Goal: Task Accomplishment & Management: Use online tool/utility

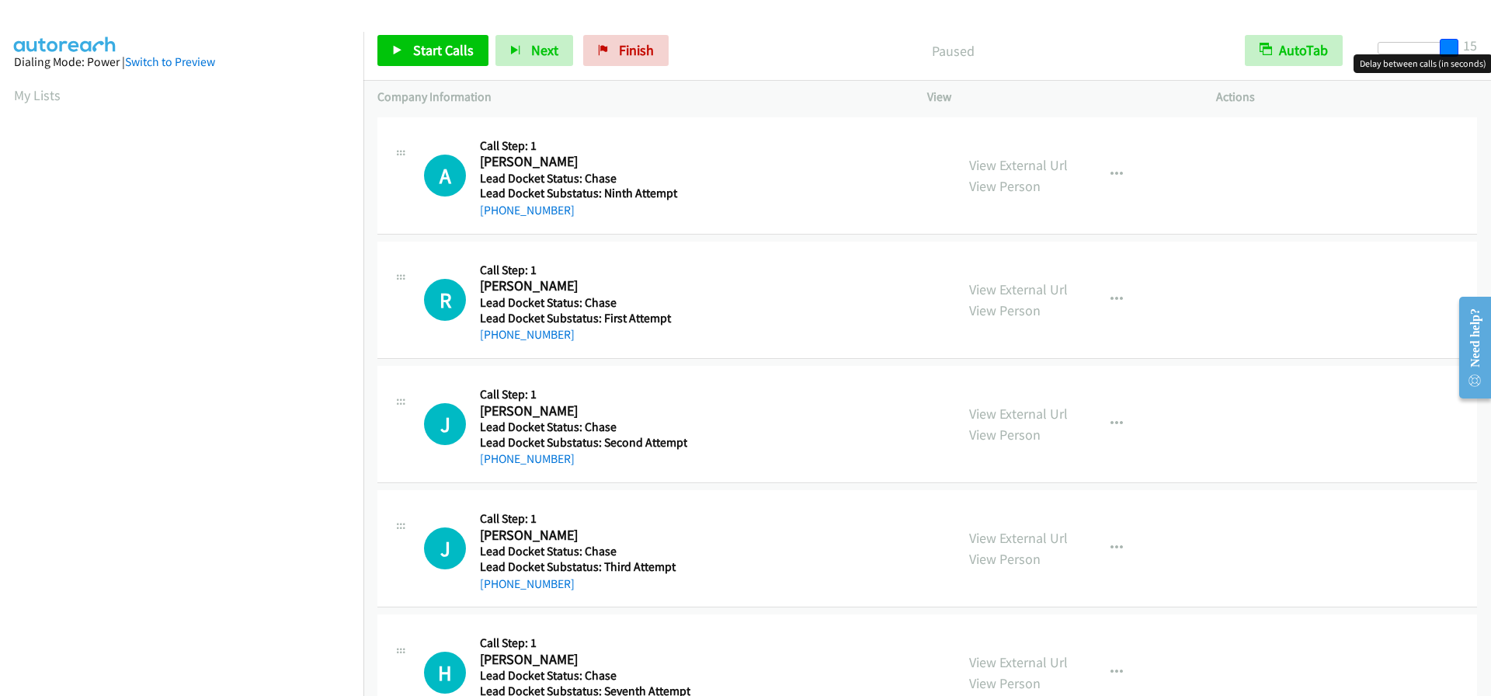
drag, startPoint x: 1380, startPoint y: 50, endPoint x: 1490, endPoint y: 49, distance: 109.5
click at [1490, 49] on div "Start Calls Pause Next Finish Paused AutoTab AutoTab 15" at bounding box center [926, 51] width 1127 height 60
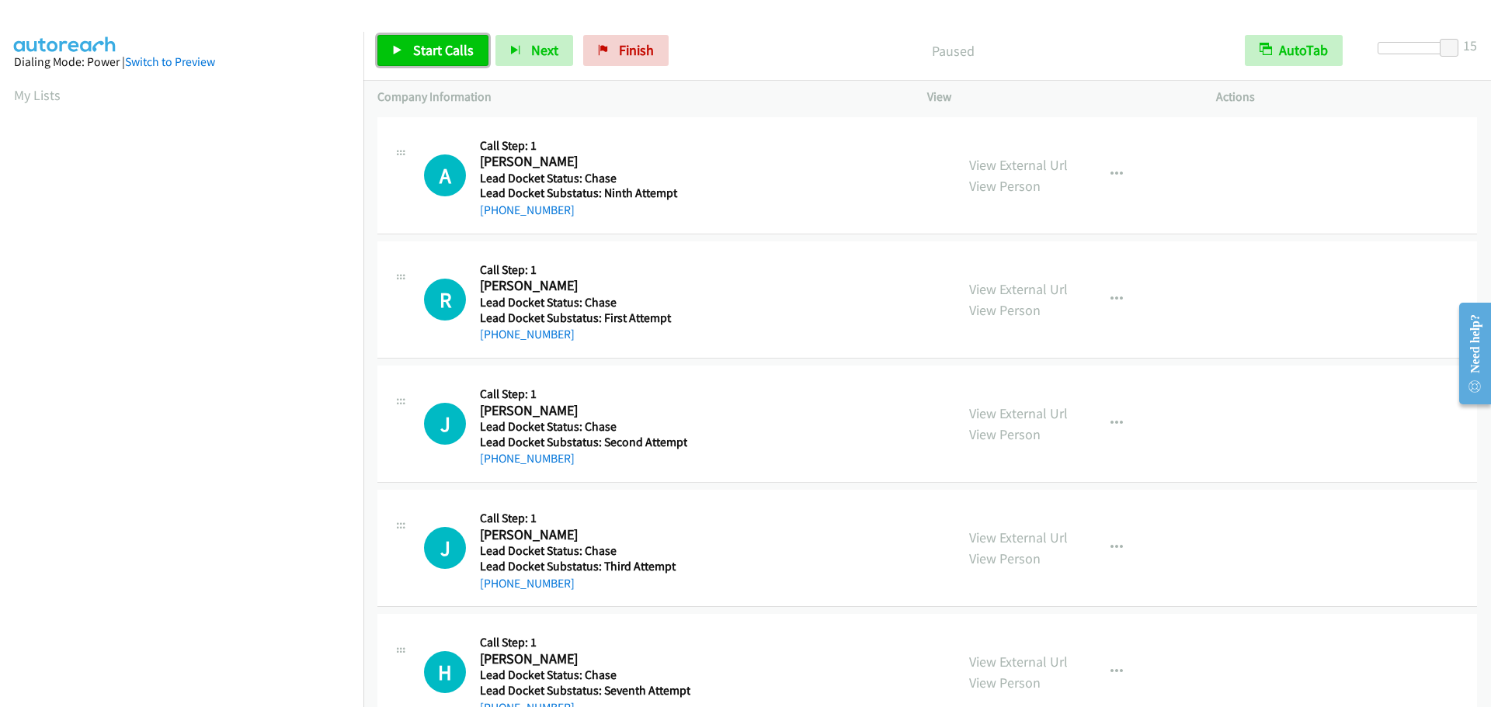
click at [409, 62] on link "Start Calls" at bounding box center [432, 50] width 111 height 31
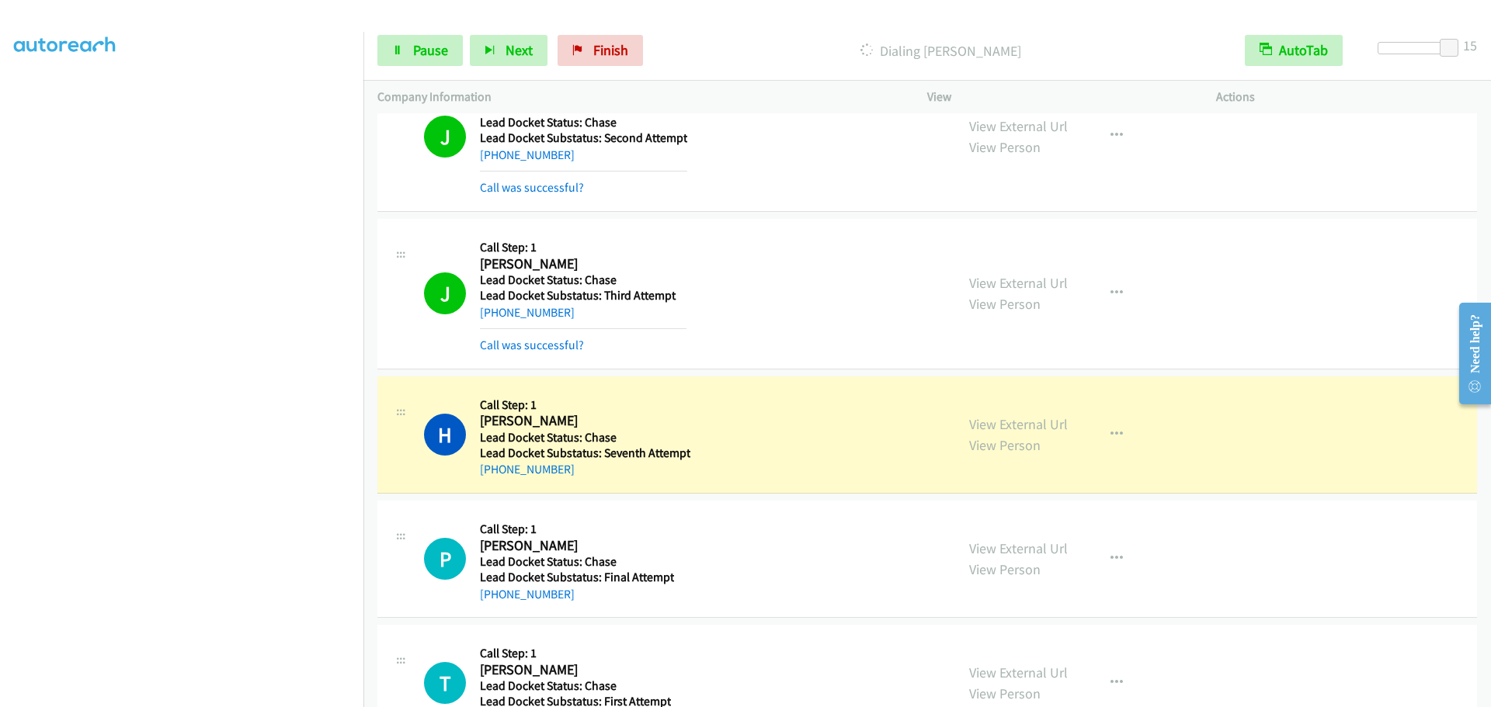
scroll to position [466, 0]
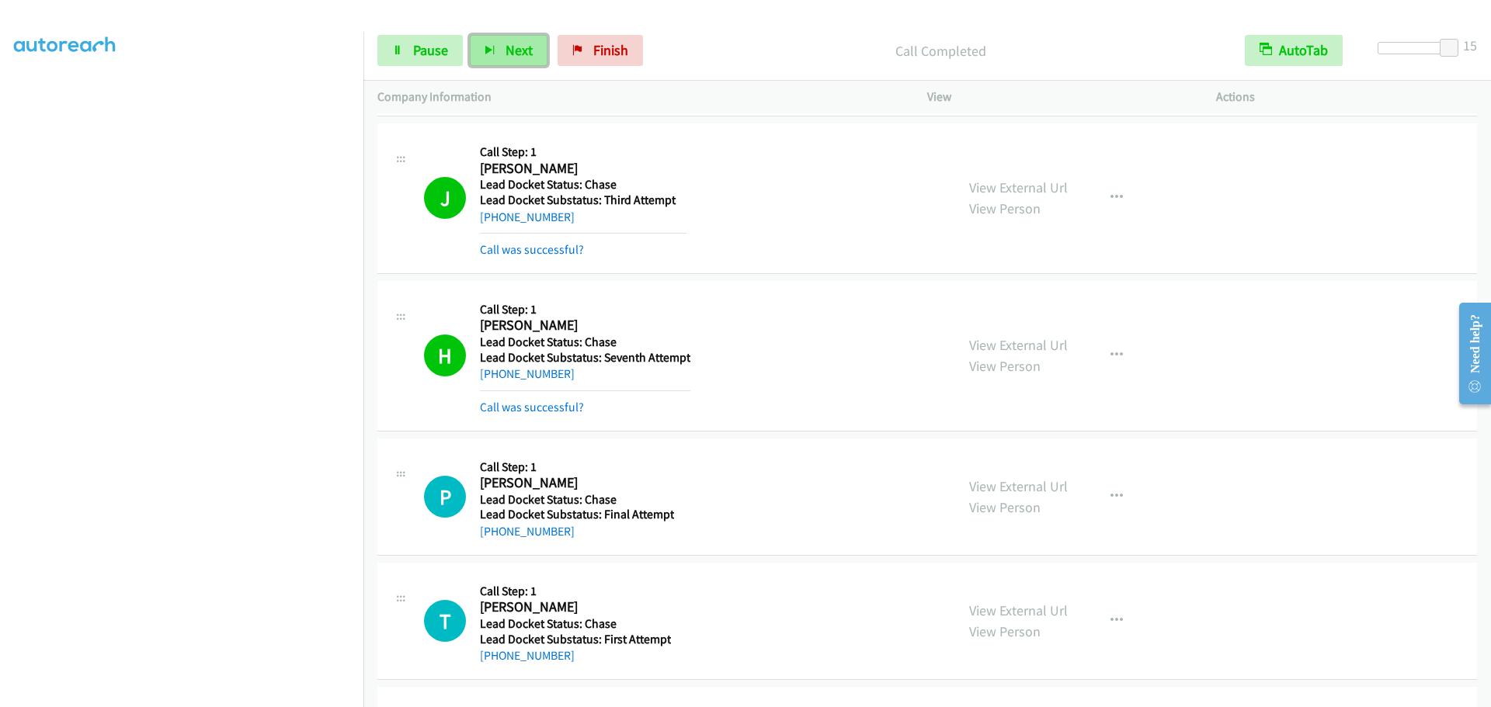
click at [517, 54] on span "Next" at bounding box center [518, 50] width 27 height 18
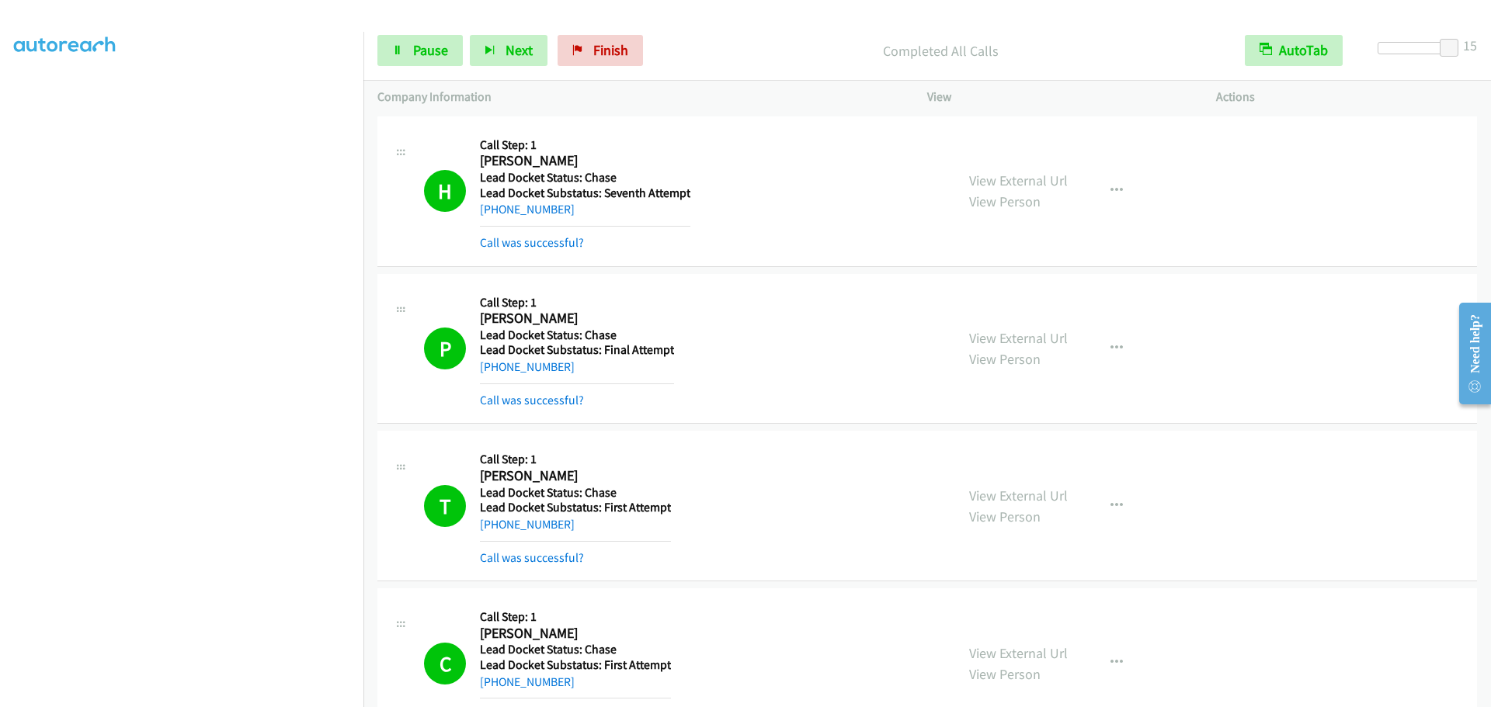
scroll to position [735, 0]
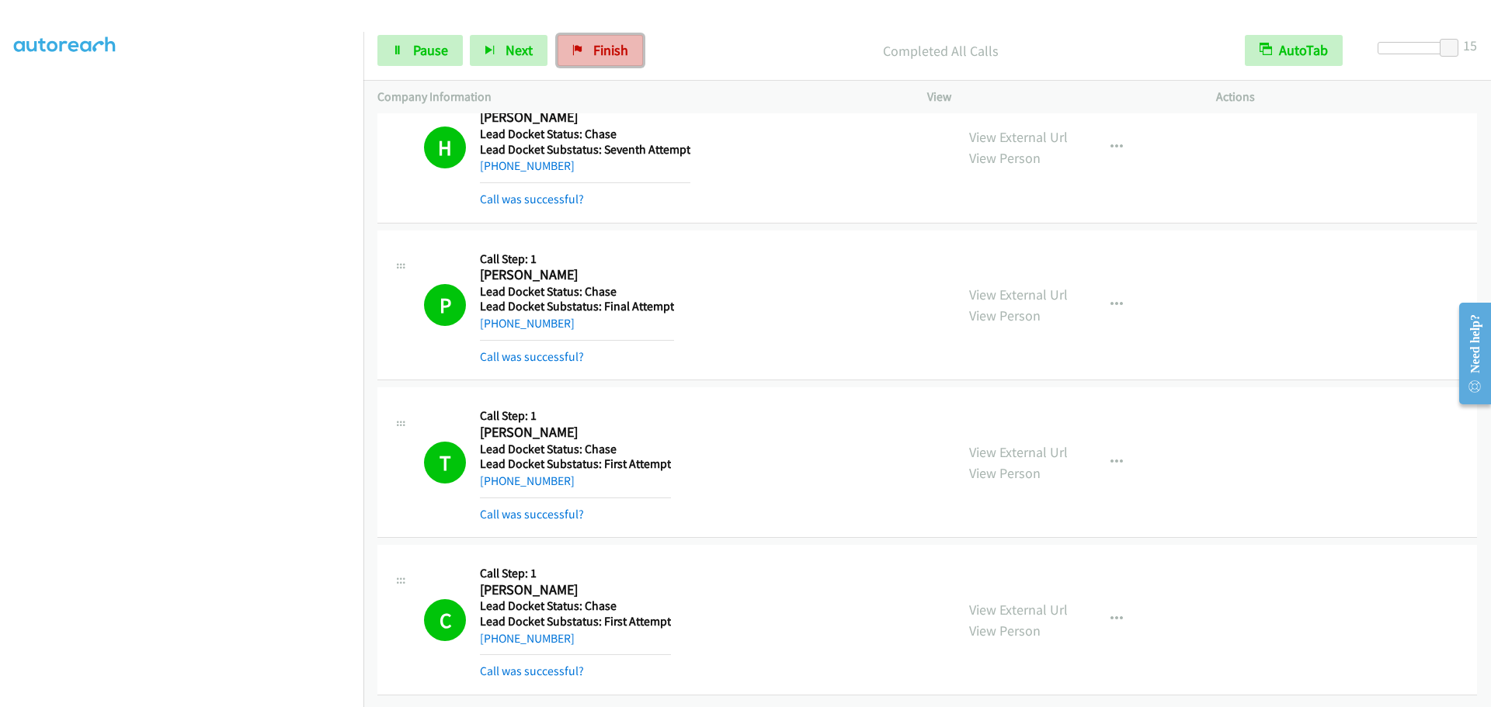
click at [595, 51] on span "Finish" at bounding box center [610, 50] width 35 height 18
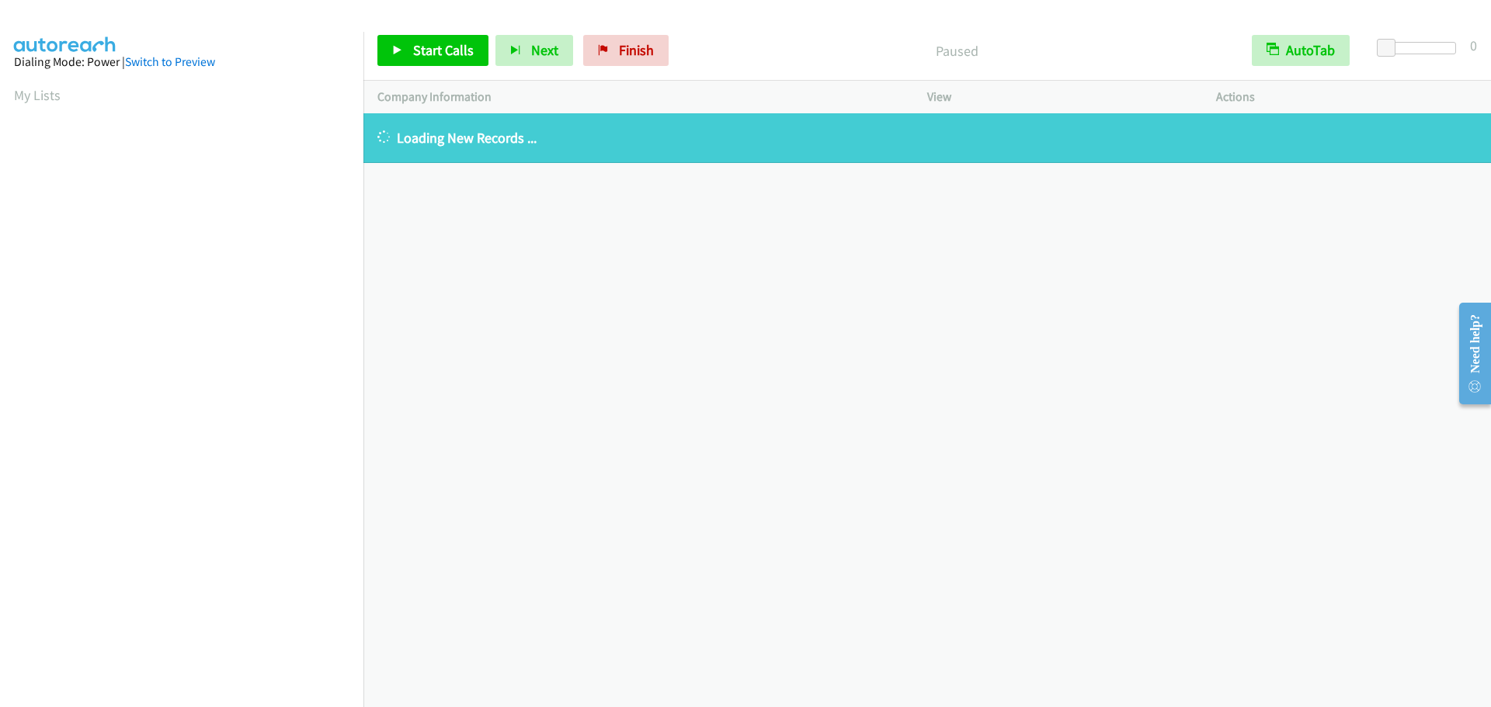
scroll to position [164, 0]
click at [609, 64] on link "Finish" at bounding box center [625, 50] width 85 height 31
